Goal: Task Accomplishment & Management: Use online tool/utility

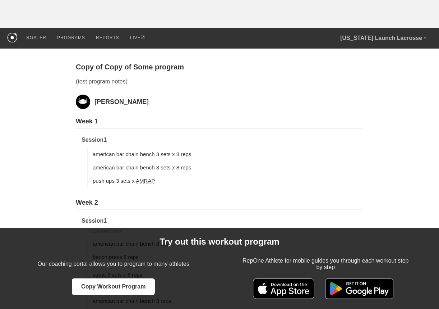
scroll to position [54, 0]
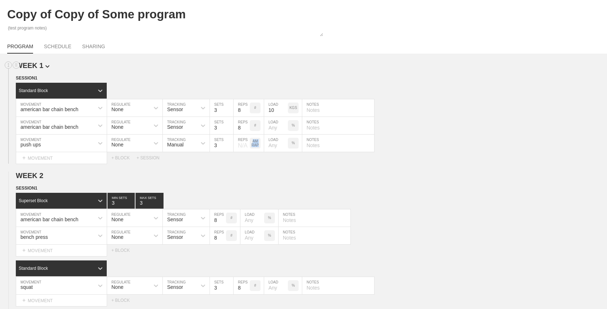
scroll to position [60, 0]
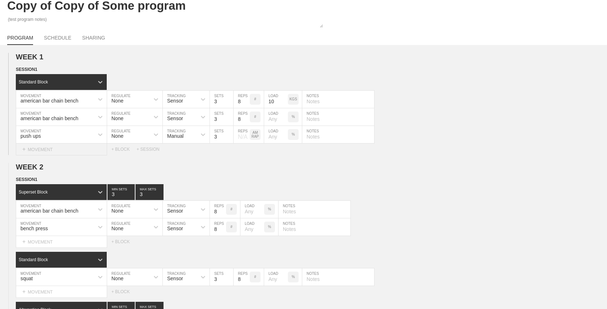
click at [61, 146] on div "+ MOVEMENT" at bounding box center [61, 149] width 91 height 12
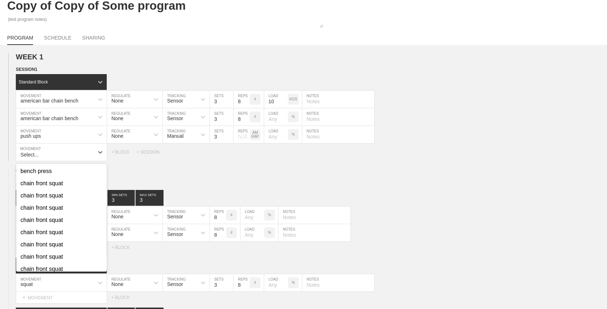
scroll to position [442, 0]
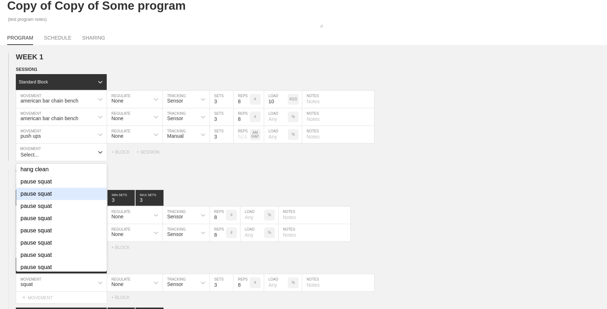
click at [66, 195] on div "pause squat" at bounding box center [61, 194] width 91 height 12
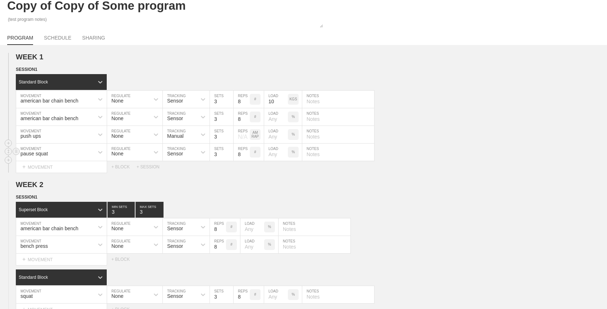
click at [139, 154] on div "None" at bounding box center [128, 152] width 42 height 12
click at [177, 155] on div "Sensor" at bounding box center [175, 154] width 16 height 6
click at [175, 181] on div "Manual" at bounding box center [186, 183] width 47 height 12
click at [271, 154] on input "number" at bounding box center [276, 151] width 24 height 17
type input "75"
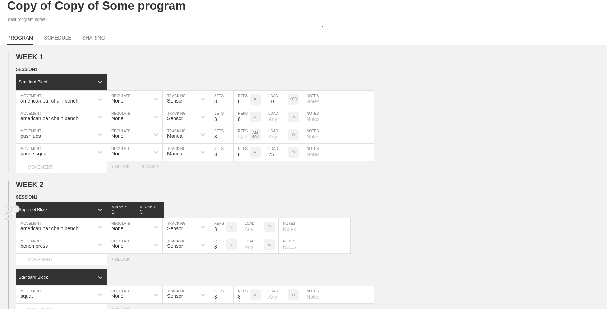
click at [278, 204] on div "Superset Block 3 MIN SETS 3 MAX SETS" at bounding box center [311, 210] width 591 height 16
click at [292, 117] on p "%" at bounding box center [293, 117] width 3 height 4
click at [292, 117] on p "KGS" at bounding box center [293, 117] width 8 height 4
click at [292, 117] on p "LBS" at bounding box center [293, 117] width 7 height 4
click at [278, 117] on input "number" at bounding box center [276, 116] width 24 height 17
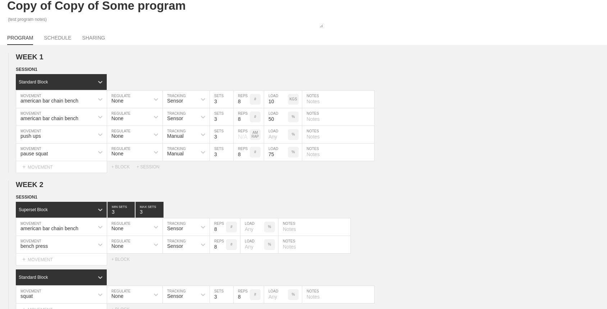
type input "50"
click at [270, 172] on div "WEEK 1 DUPLICATE DELETE SESSION 1 Standard Block DUPLICATE INSERT MOVEMENT AFTE…" at bounding box center [303, 226] width 607 height 347
click at [170, 113] on div "Sensor" at bounding box center [180, 117] width 34 height 12
click at [150, 116] on div at bounding box center [156, 116] width 13 height 13
click at [142, 144] on div "Load" at bounding box center [134, 148] width 55 height 12
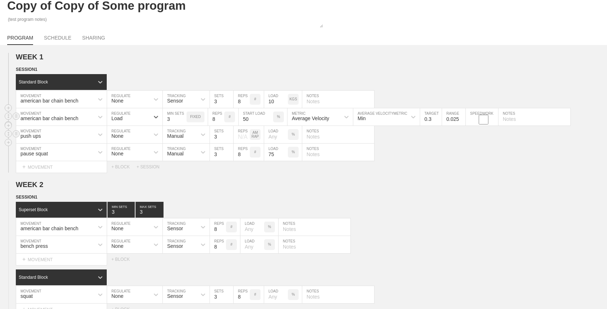
click at [404, 138] on div "push ups MOVEMENT None REGULATE Manual TRACKING 3 SETS N/A REPS AM RAP LOAD % N…" at bounding box center [303, 135] width 607 height 18
click at [135, 111] on div "Load" at bounding box center [128, 117] width 42 height 12
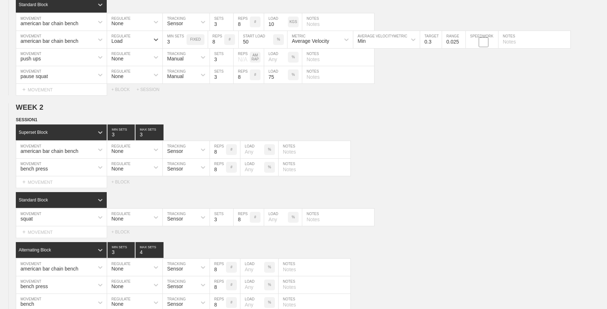
scroll to position [133, 0]
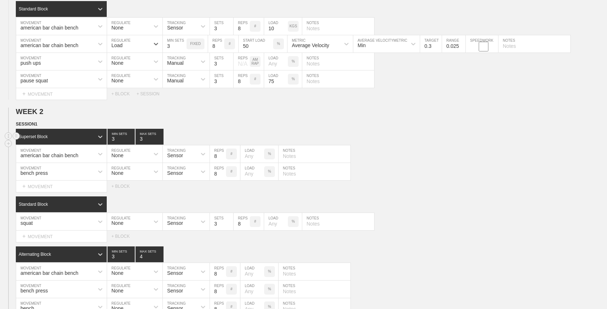
click at [260, 135] on div "Superset Block 3 MIN SETS 3 MAX SETS" at bounding box center [311, 137] width 591 height 16
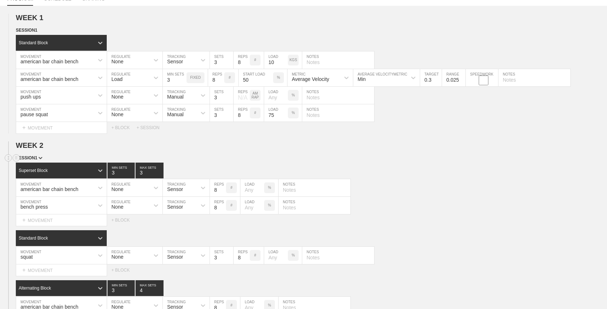
scroll to position [98, 0]
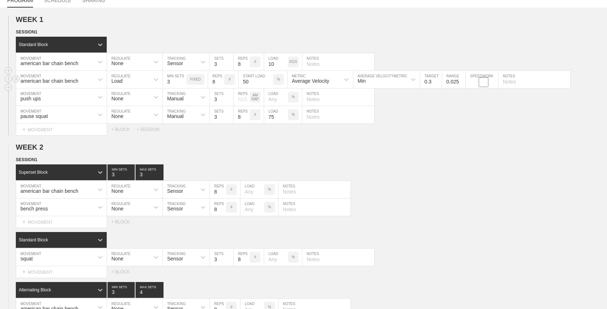
click at [333, 82] on div "Average Velocity" at bounding box center [314, 79] width 52 height 12
click at [305, 147] on h2 "WEEK 2" at bounding box center [311, 147] width 591 height 8
click at [396, 82] on div "Min" at bounding box center [380, 79] width 54 height 12
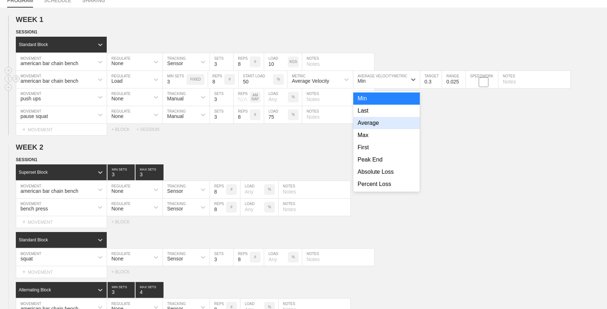
click at [383, 123] on div "Average" at bounding box center [386, 123] width 67 height 12
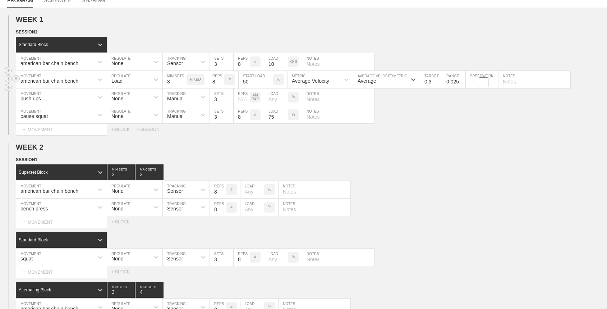
click at [485, 84] on input "checkbox" at bounding box center [483, 82] width 27 height 10
checkbox input "true"
click at [398, 130] on div "Select... MOVEMENT + MOVEMENT + BLOCK + SESSION" at bounding box center [303, 130] width 607 height 12
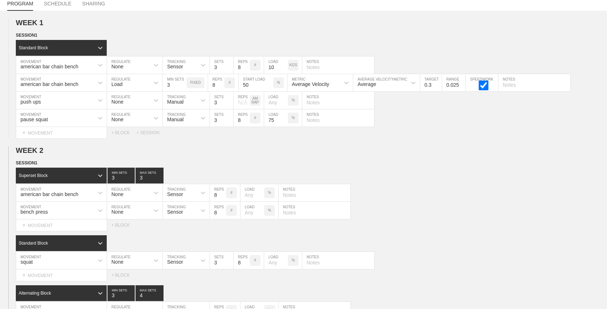
scroll to position [91, 0]
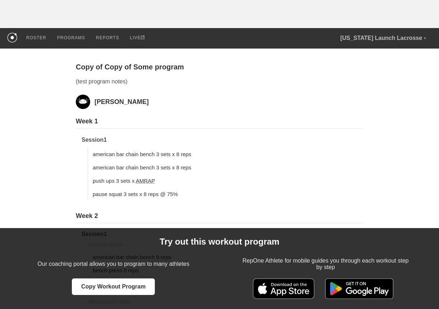
scroll to position [49, 0]
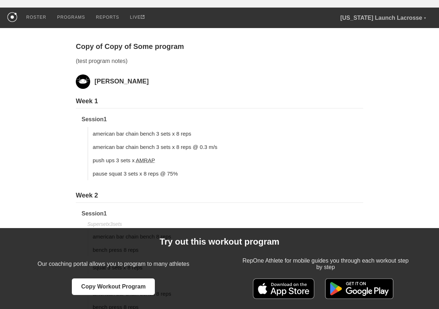
scroll to position [49, 0]
